Goal: Browse casually: Explore the website without a specific task or goal

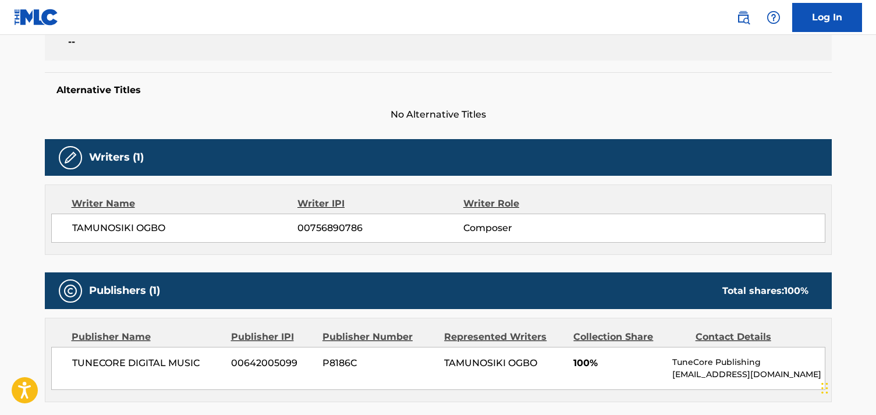
drag, startPoint x: 188, startPoint y: 228, endPoint x: 131, endPoint y: 224, distance: 57.2
click at [162, 226] on span "TAMUNOSIKI OGBO" at bounding box center [185, 228] width 226 height 14
click at [272, 225] on span "TAMUNOSIKI OGBO" at bounding box center [185, 228] width 226 height 14
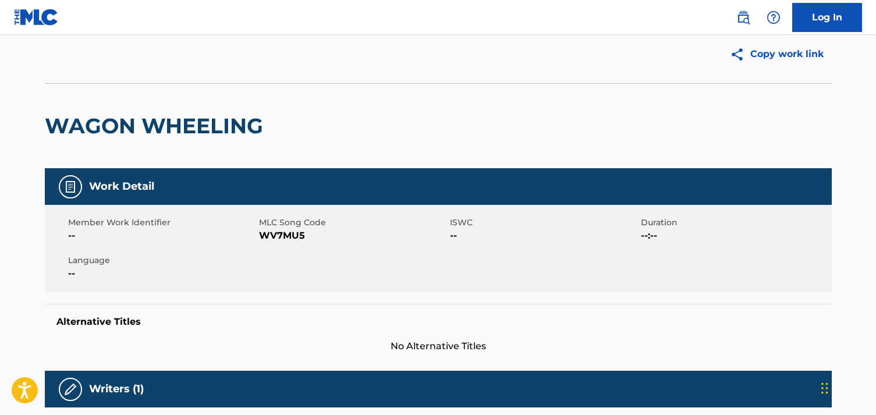
scroll to position [43, 0]
